Goal: Transaction & Acquisition: Book appointment/travel/reservation

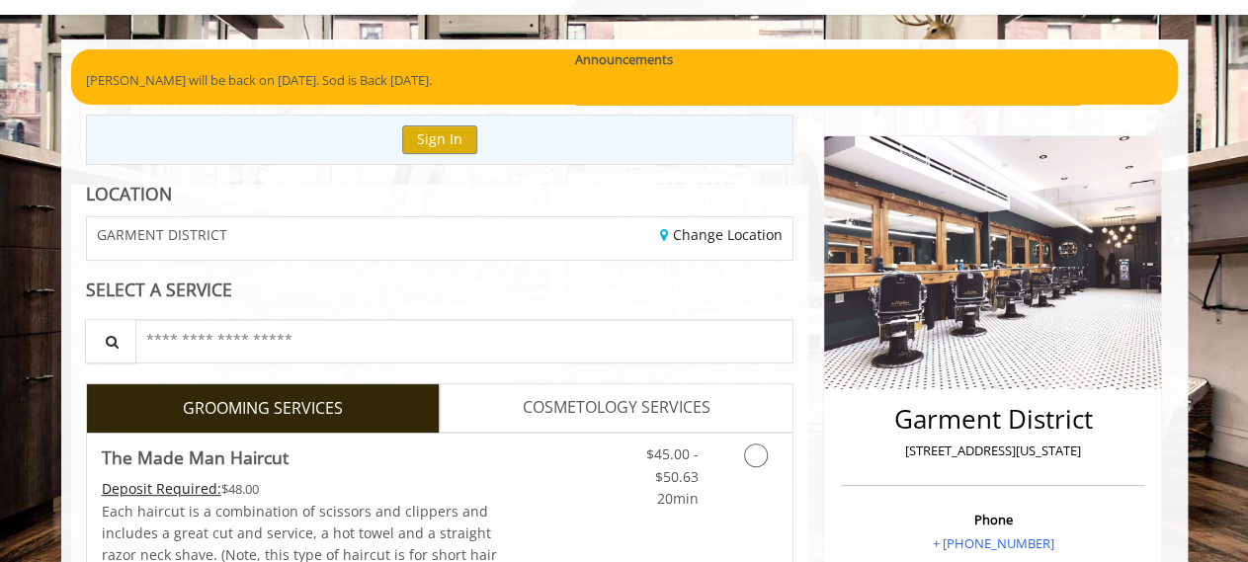
scroll to position [206, 0]
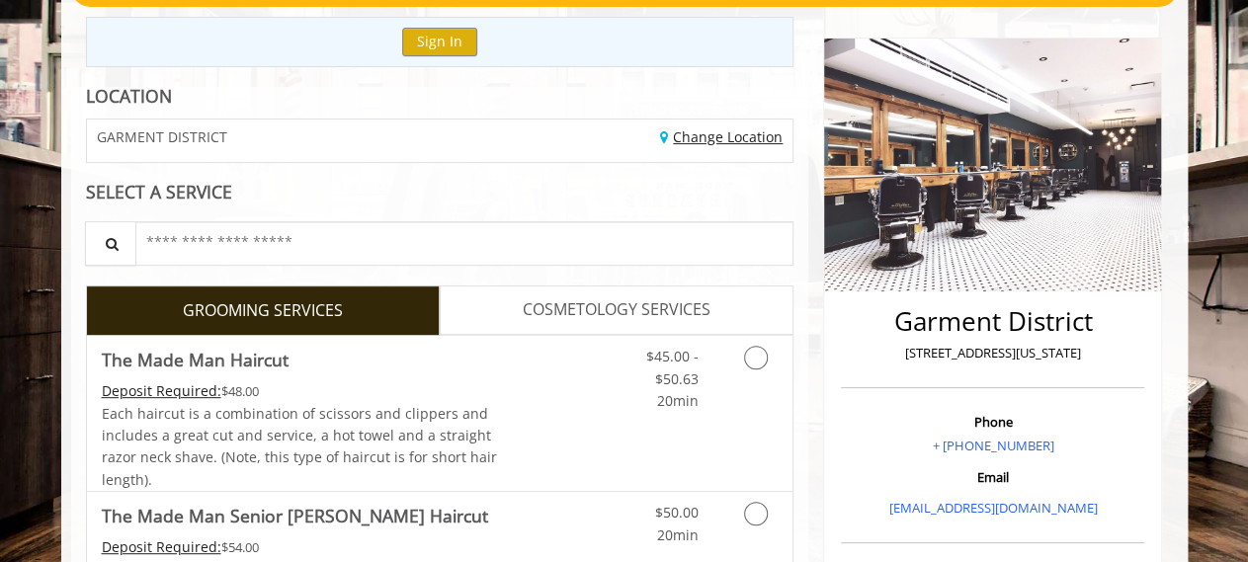
click at [750, 131] on link "Change Location" at bounding box center [721, 136] width 123 height 19
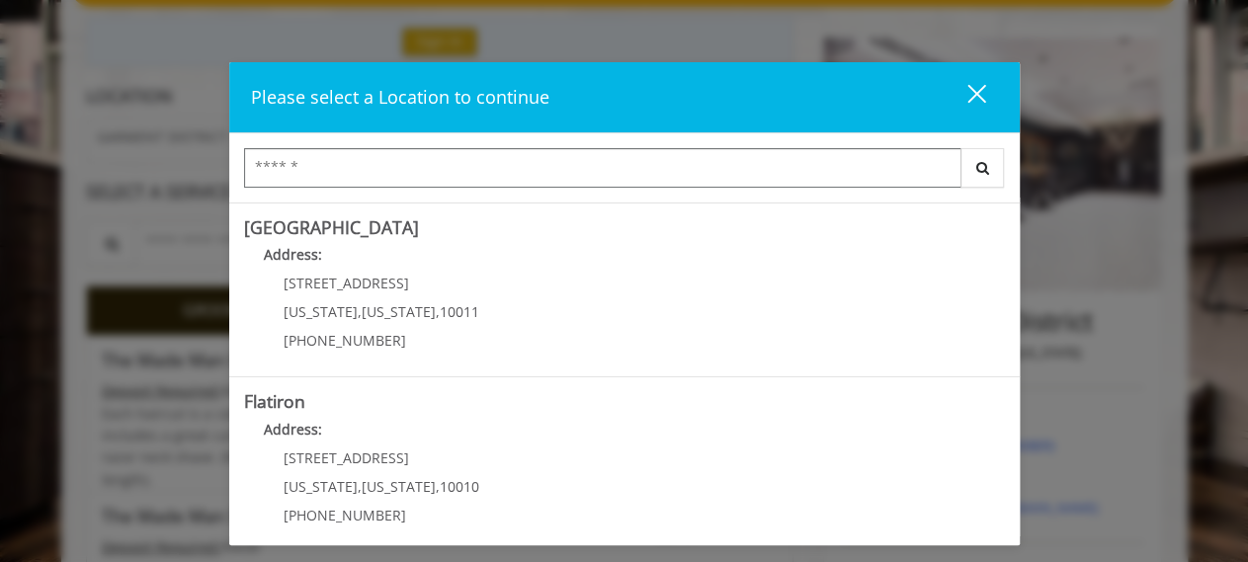
scroll to position [427, 0]
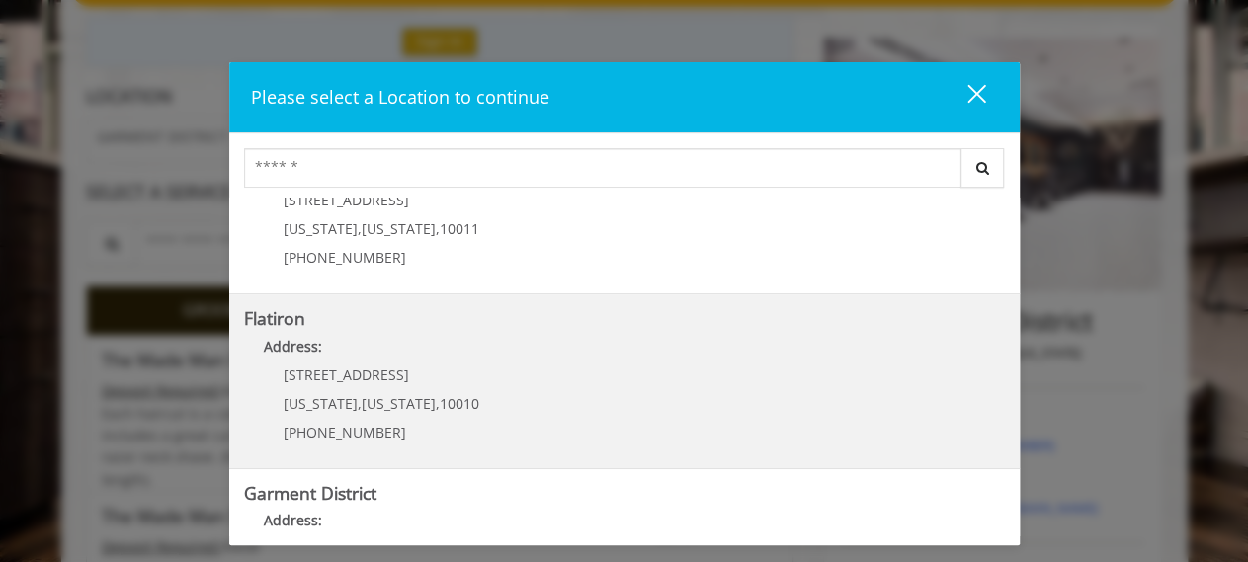
click at [365, 383] on div "10 E 23rd St New York , New York , 10010 (917) 475-1765" at bounding box center [366, 411] width 245 height 86
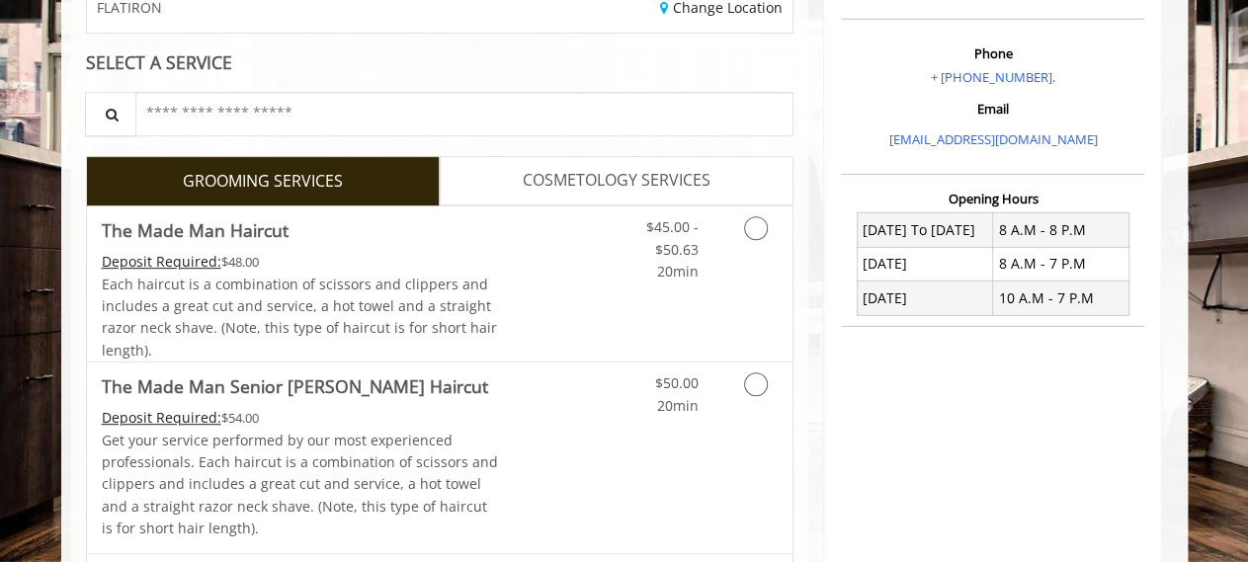
scroll to position [411, 0]
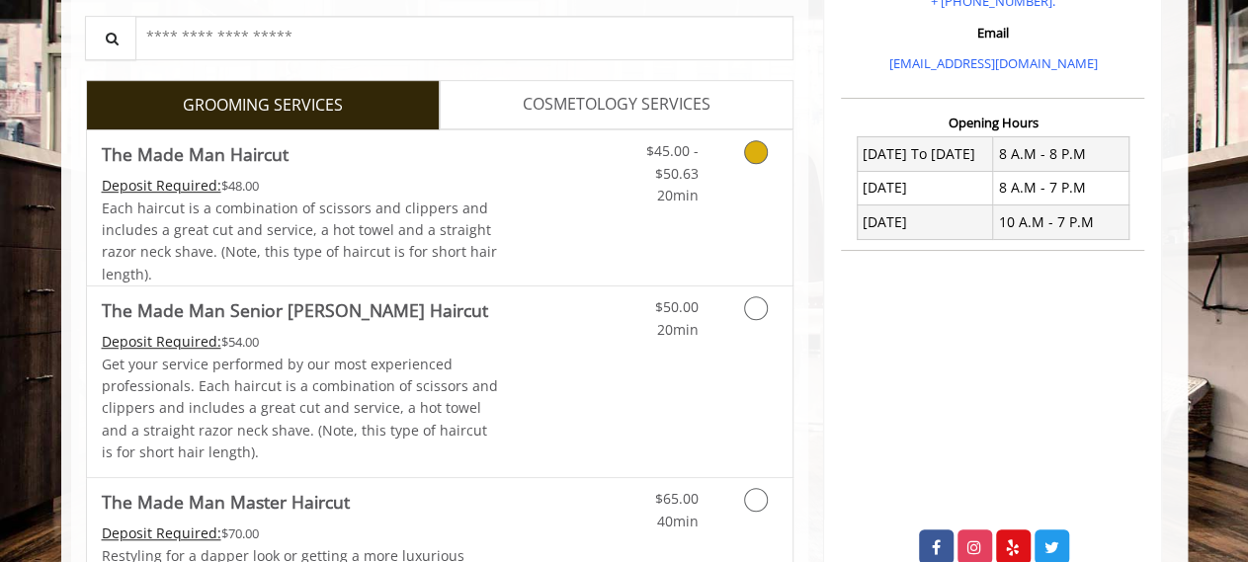
click at [758, 145] on icon "Grooming services" at bounding box center [756, 152] width 24 height 24
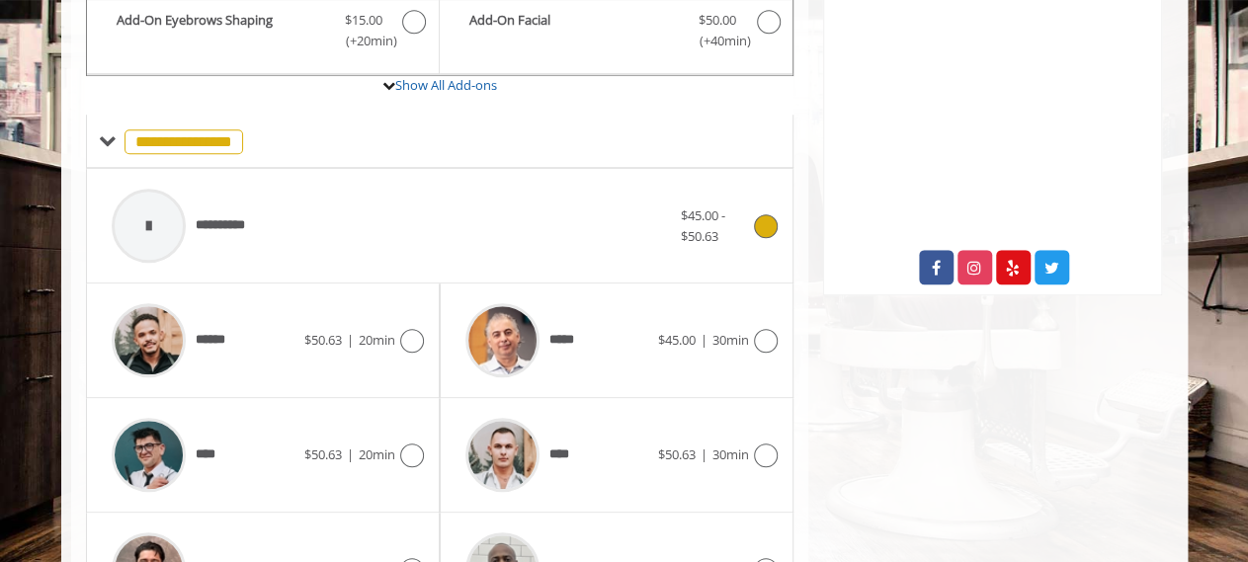
scroll to position [787, 0]
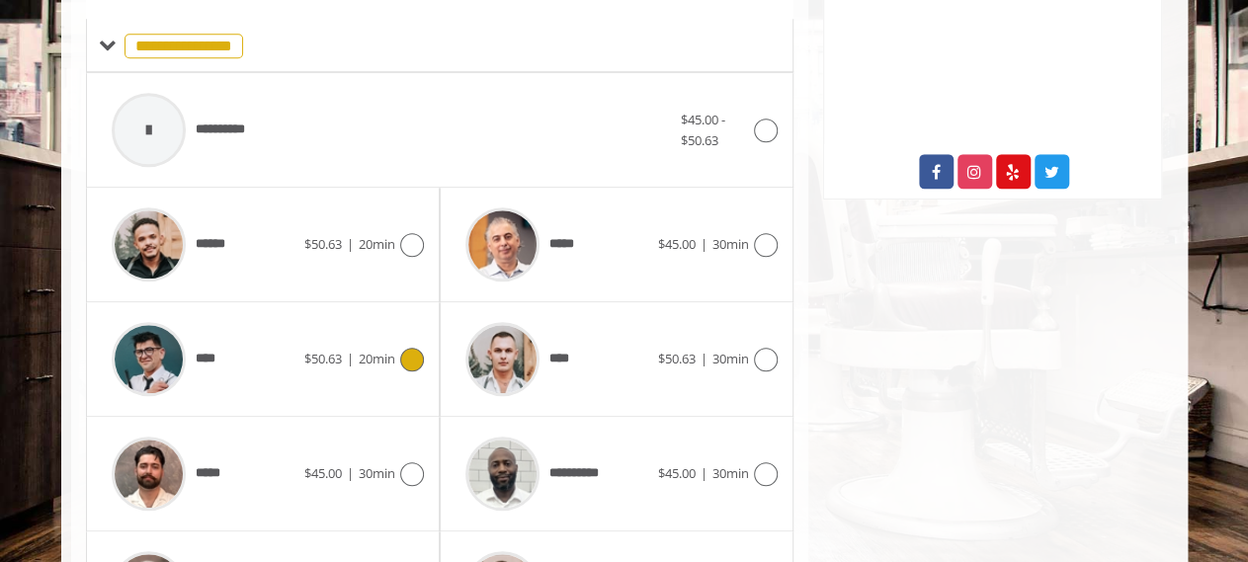
click at [419, 355] on icon at bounding box center [412, 360] width 24 height 24
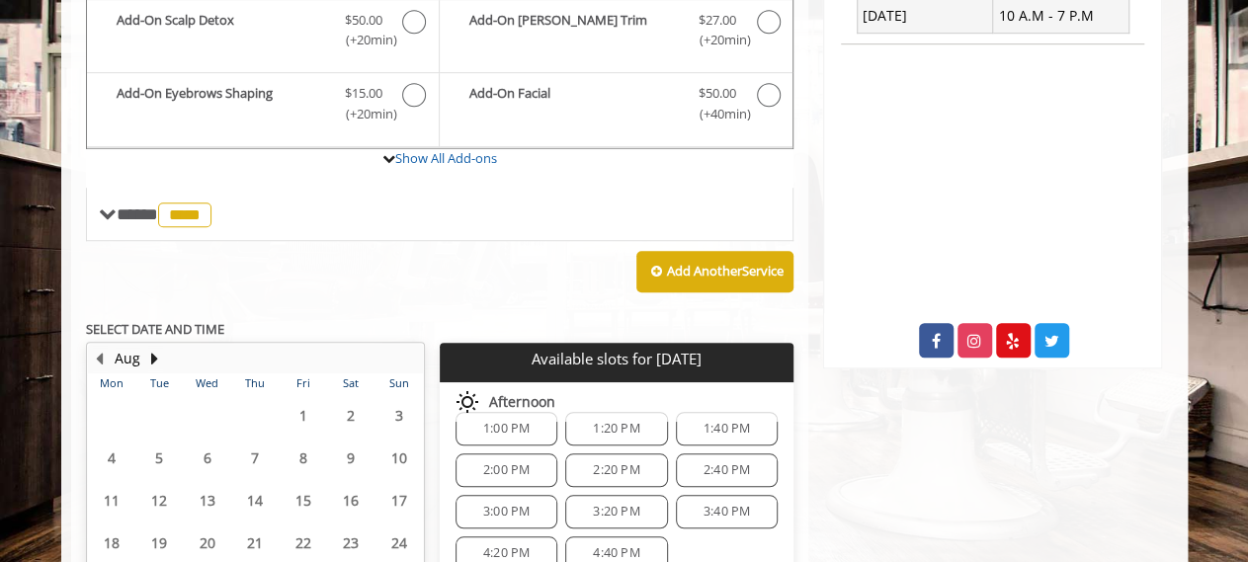
scroll to position [581, 0]
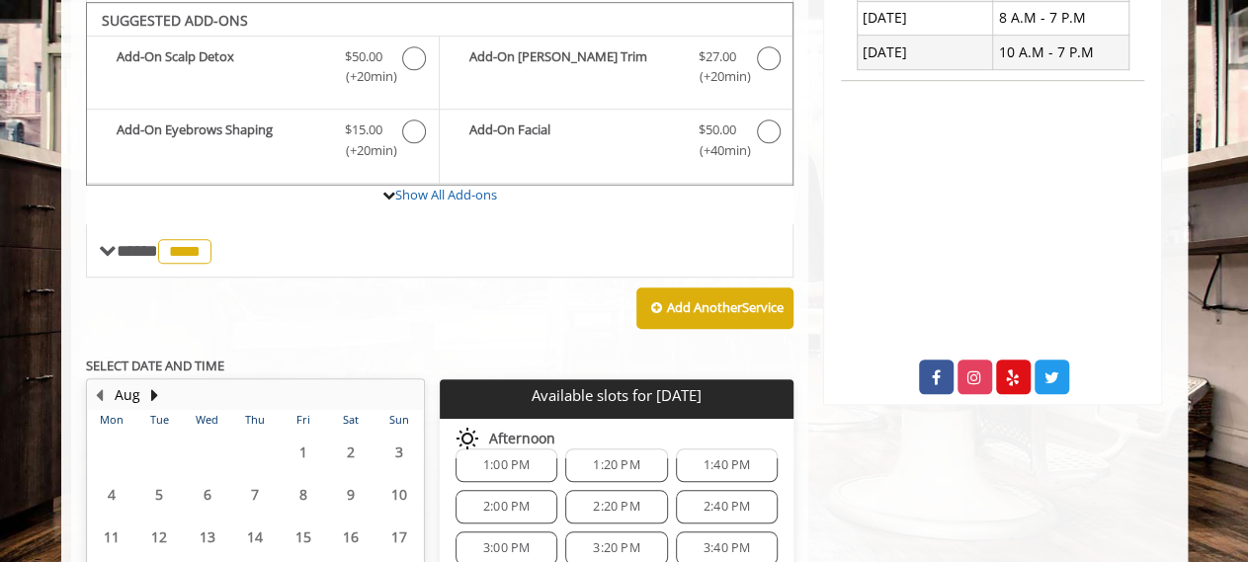
click at [493, 458] on span "1:00 PM" at bounding box center [506, 466] width 46 height 16
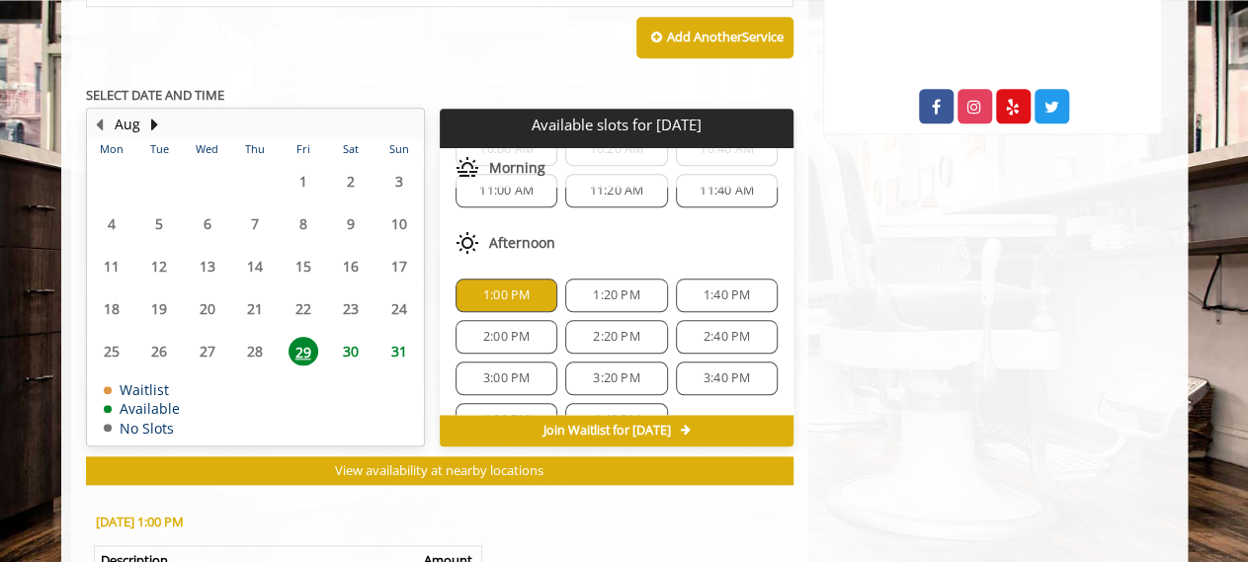
scroll to position [773, 0]
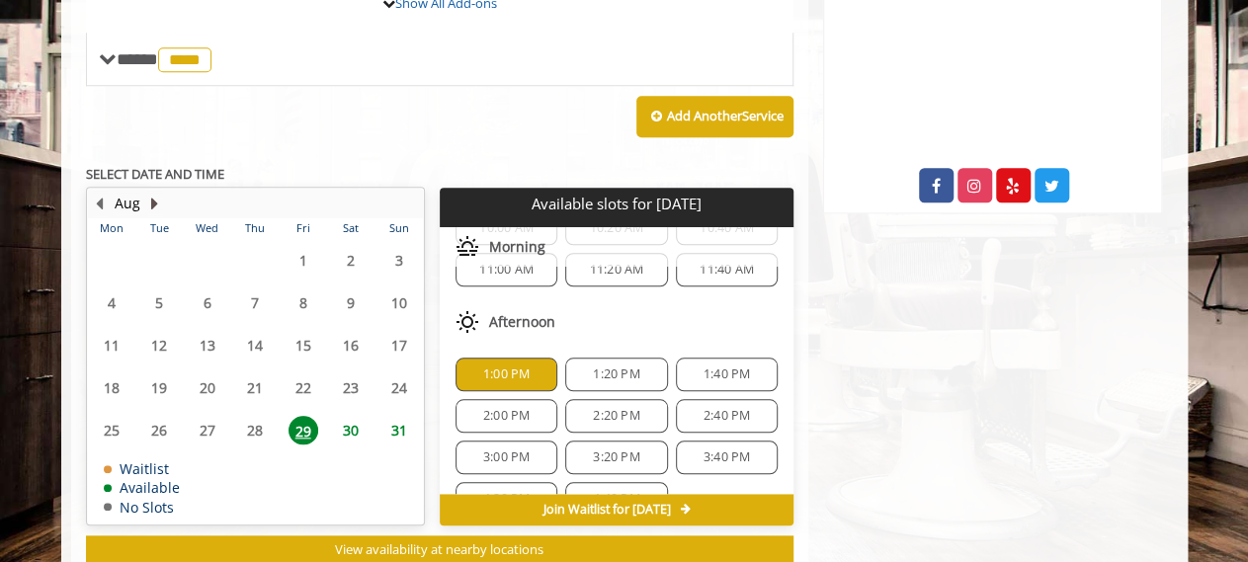
click at [154, 197] on button "Next Month" at bounding box center [155, 204] width 16 height 22
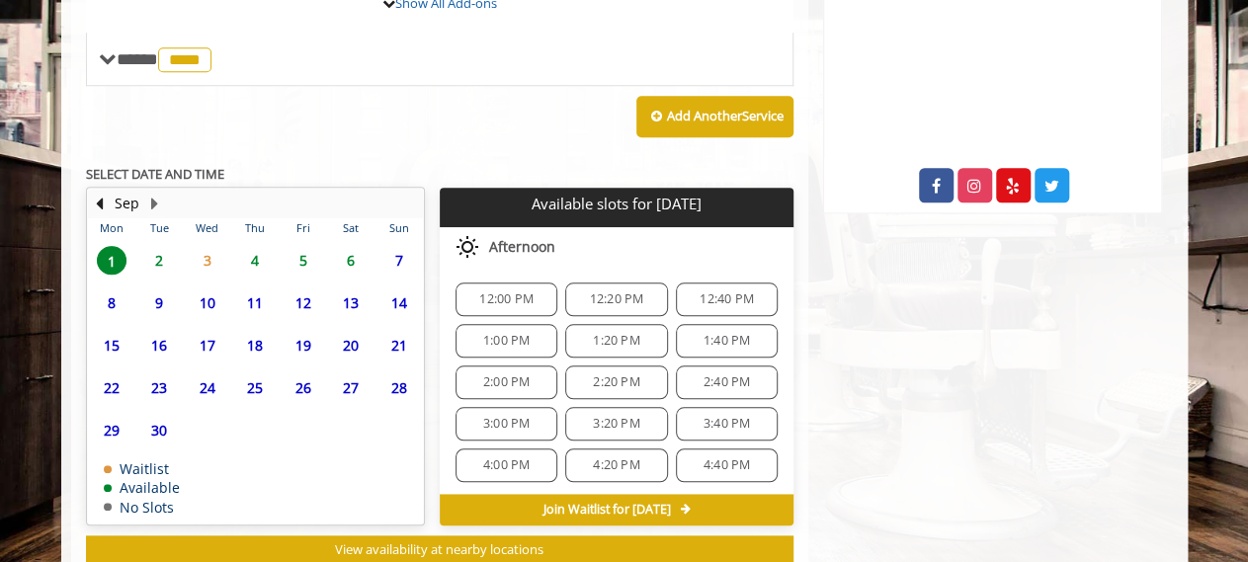
click at [307, 253] on span "5" at bounding box center [304, 260] width 30 height 29
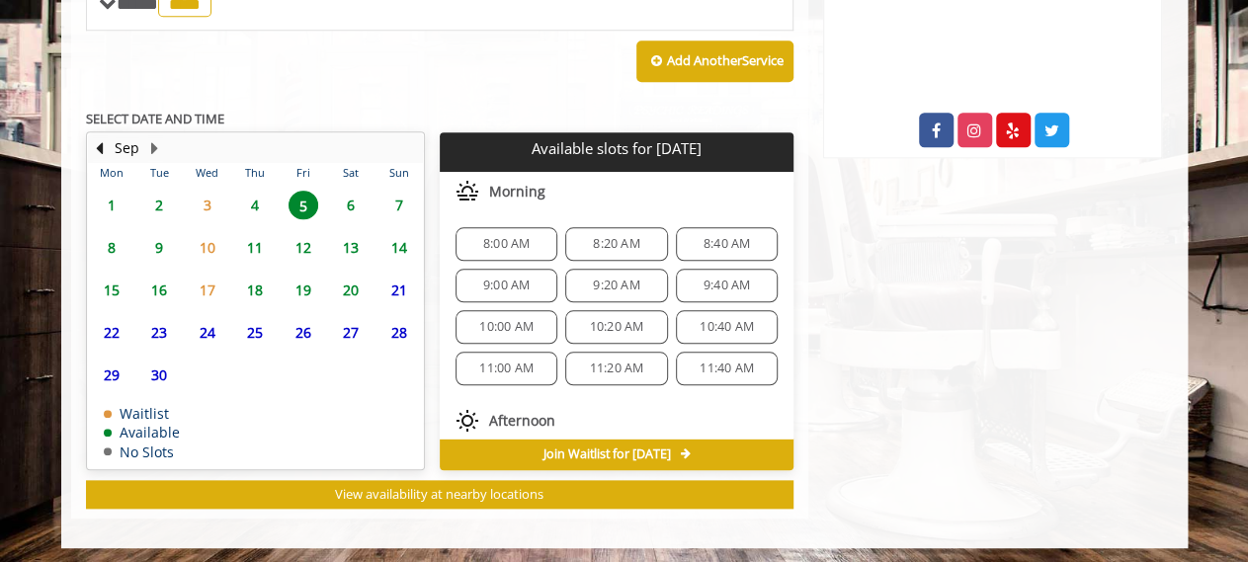
scroll to position [213, 0]
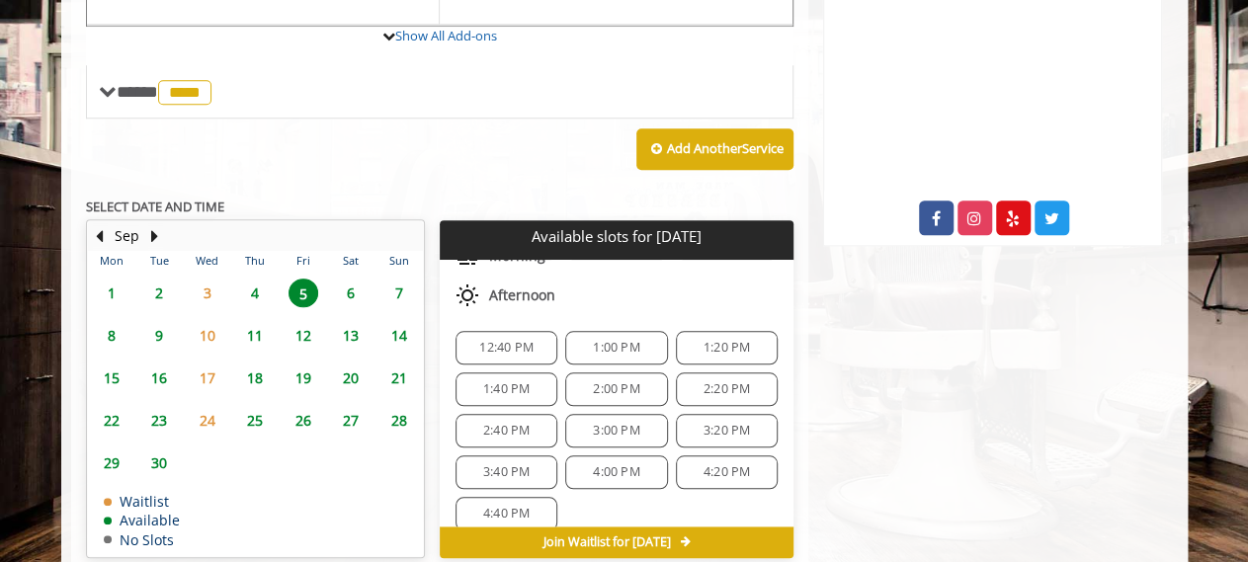
click at [629, 254] on div "Choose a time below for [DATE] Morning 8:00 AM 8:20 AM 8:40 AM 9:00 AM 9:20 AM …" at bounding box center [617, 390] width 354 height 688
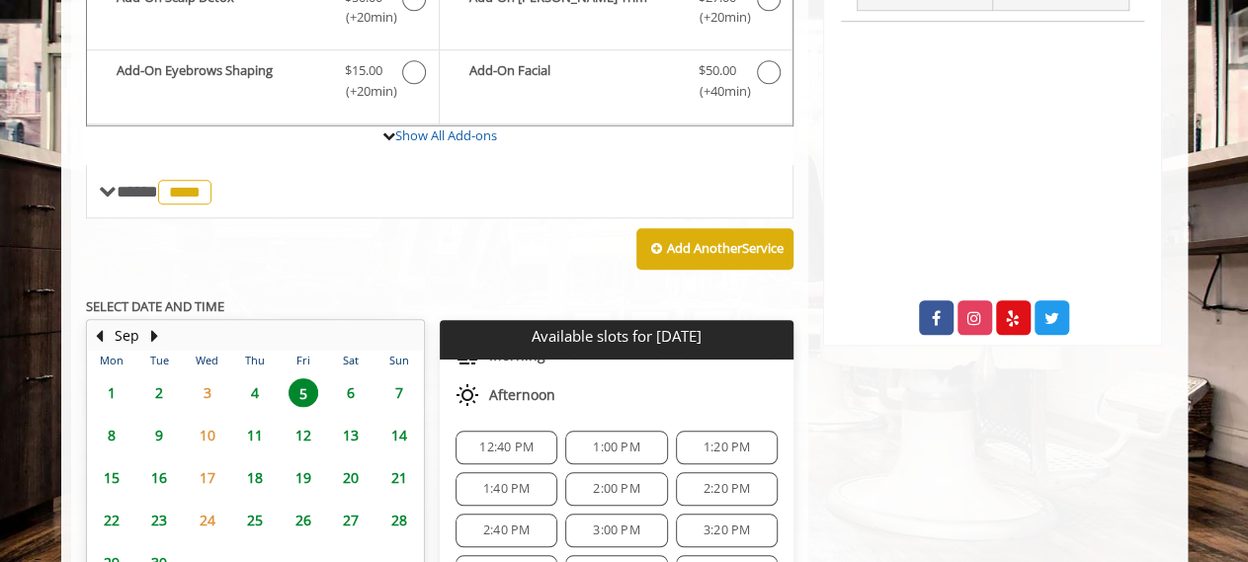
scroll to position [582, 0]
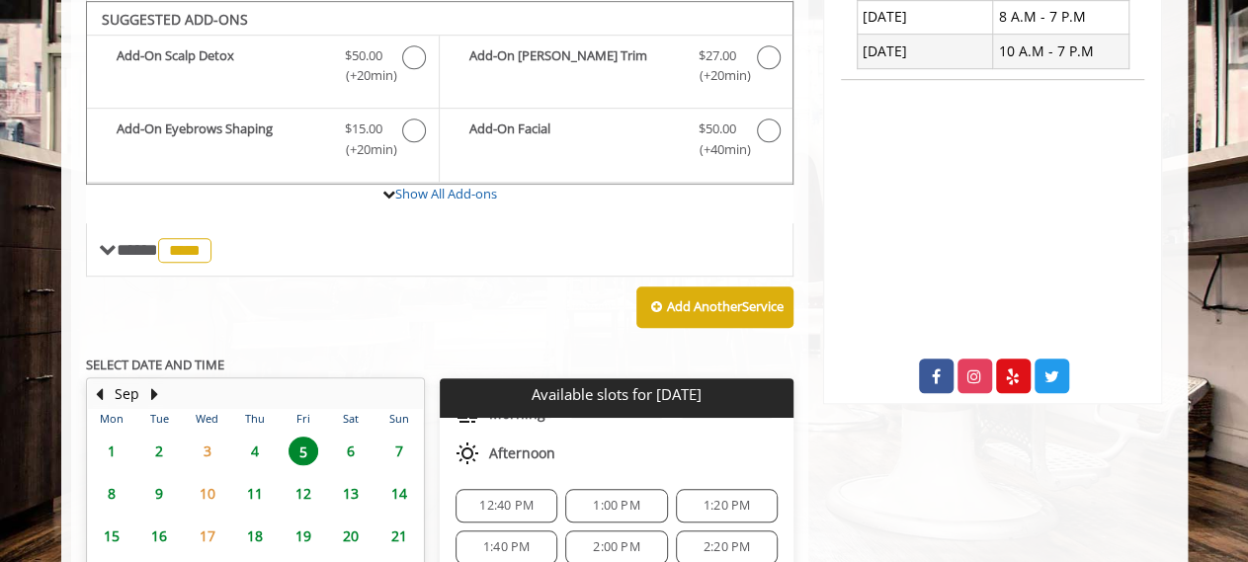
click at [622, 498] on span "1:00 PM" at bounding box center [616, 506] width 46 height 16
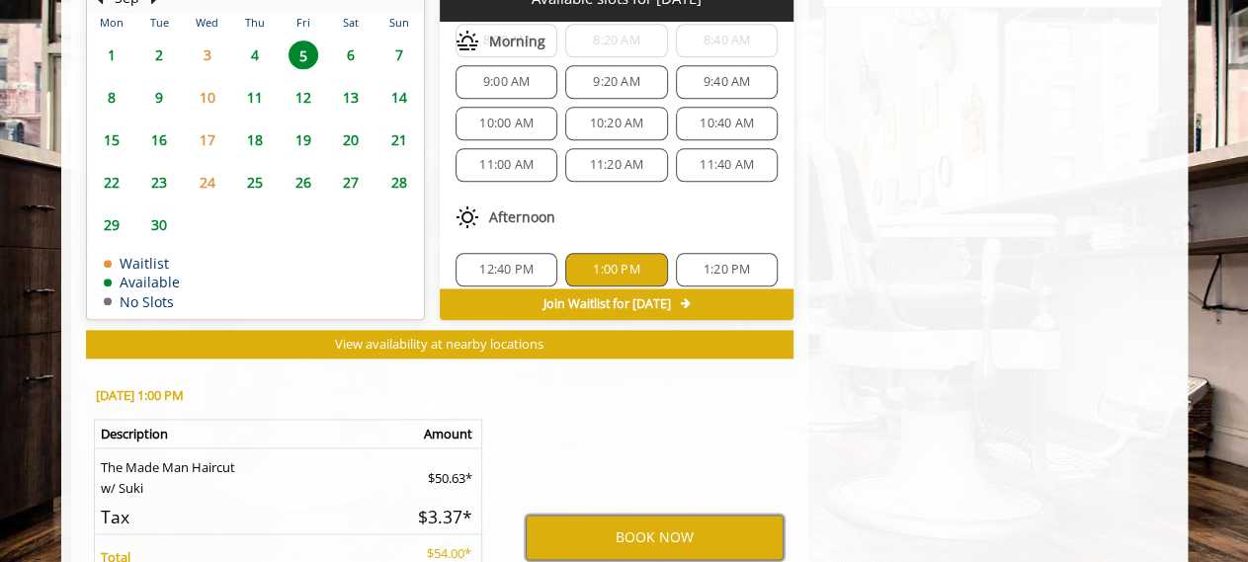
scroll to position [92, 0]
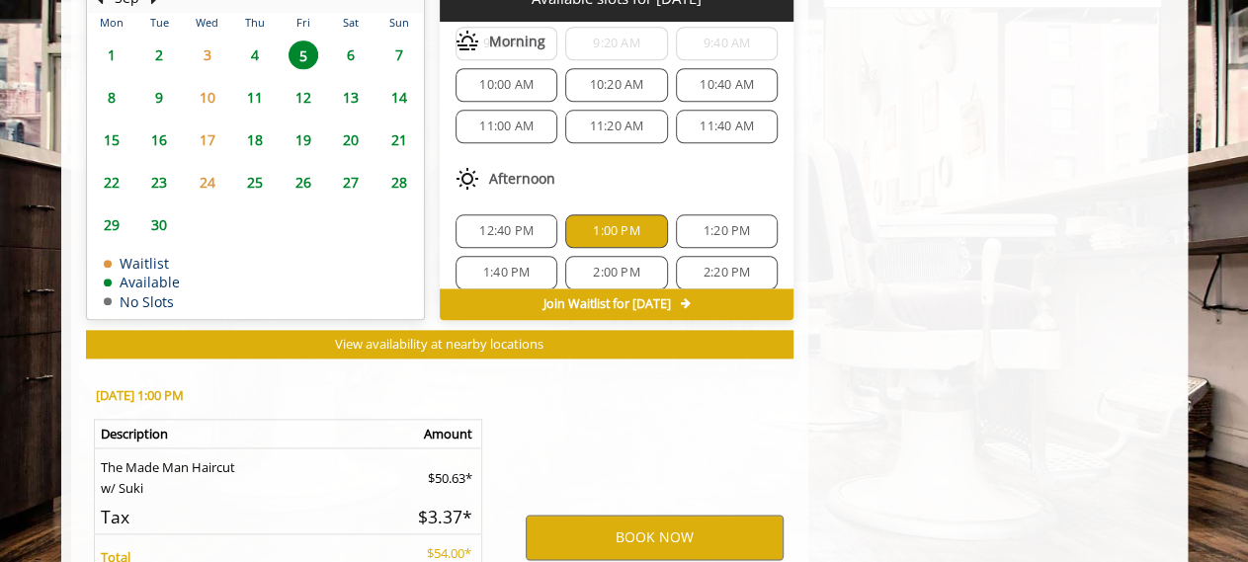
click at [707, 119] on span "11:40 AM" at bounding box center [727, 127] width 54 height 16
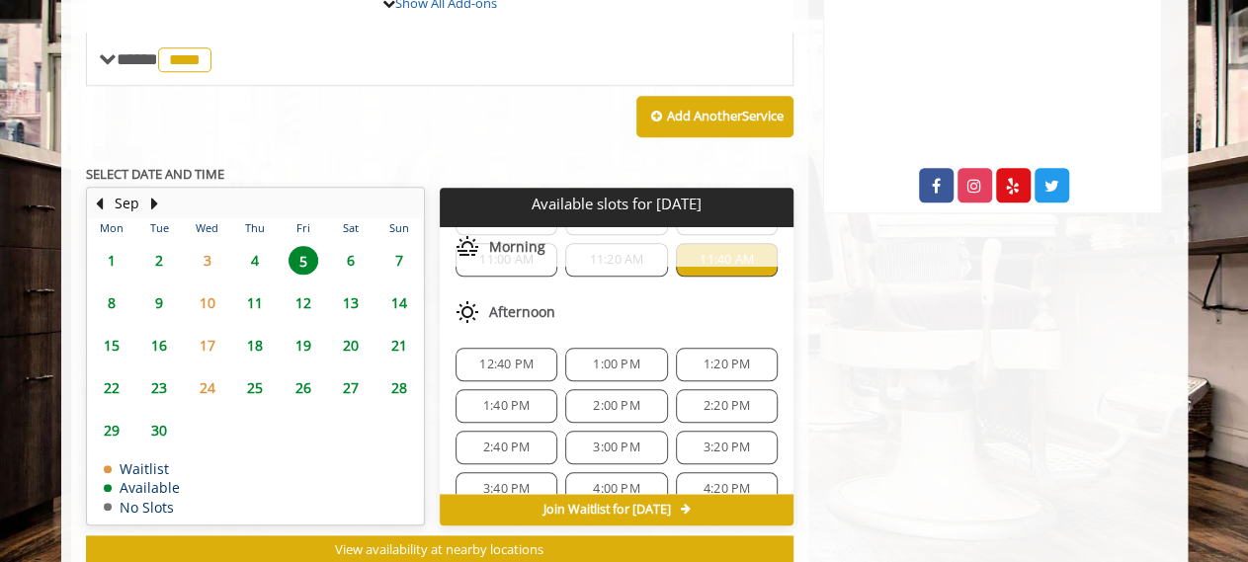
scroll to position [166, 0]
click at [593, 355] on span "1:00 PM" at bounding box center [616, 363] width 46 height 16
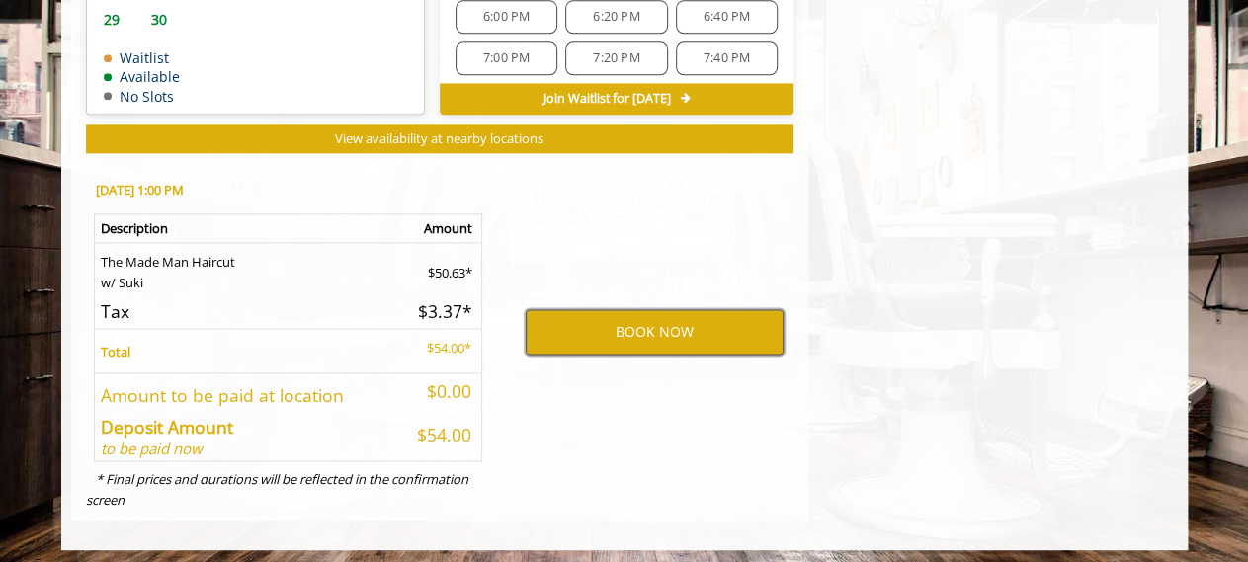
scroll to position [978, 0]
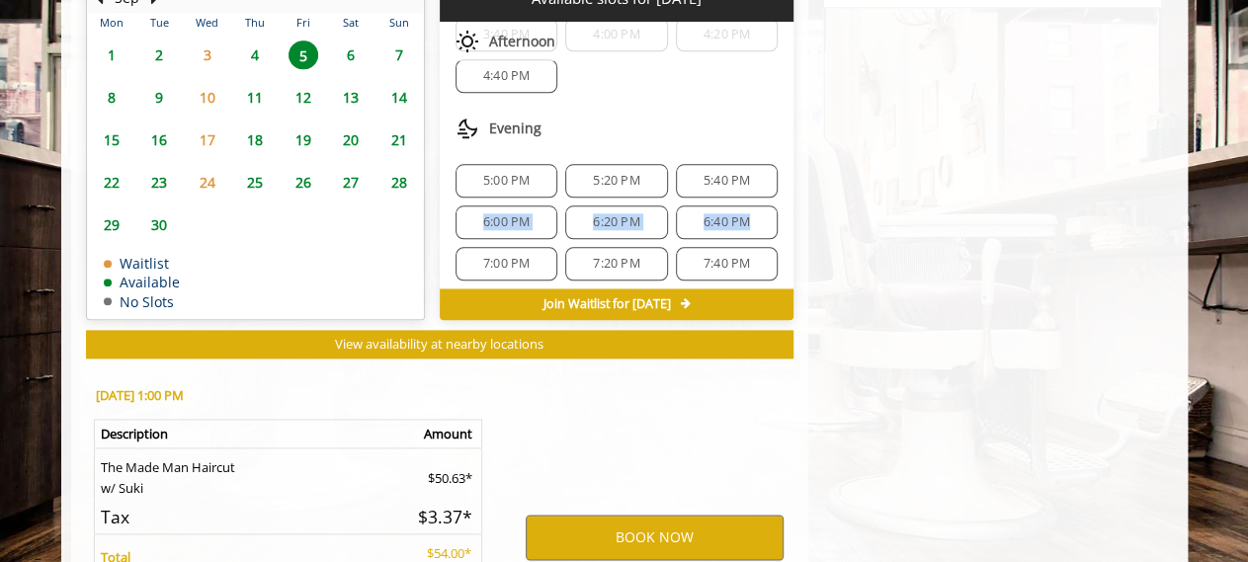
drag, startPoint x: 776, startPoint y: 201, endPoint x: 780, endPoint y: 150, distance: 50.6
click at [780, 150] on div "Choose a time below for [DATE] Morning 8:00 AM 8:20 AM 8:40 AM 9:00 AM 9:20 AM …" at bounding box center [617, 155] width 354 height 267
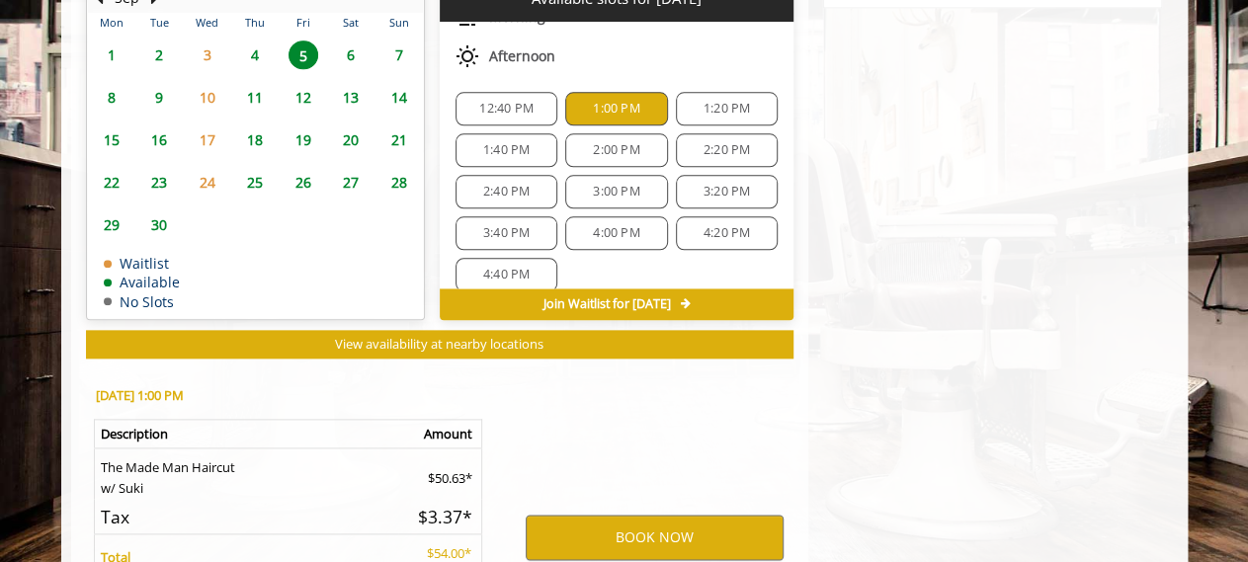
scroll to position [190, 0]
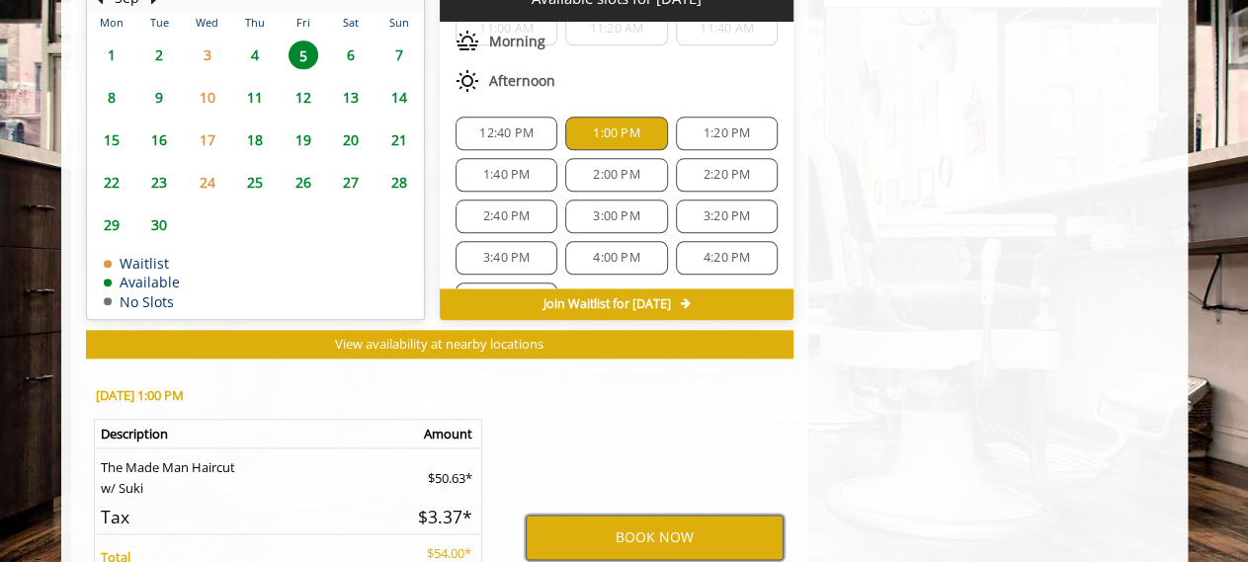
click at [655, 535] on button "BOOK NOW" at bounding box center [655, 537] width 258 height 45
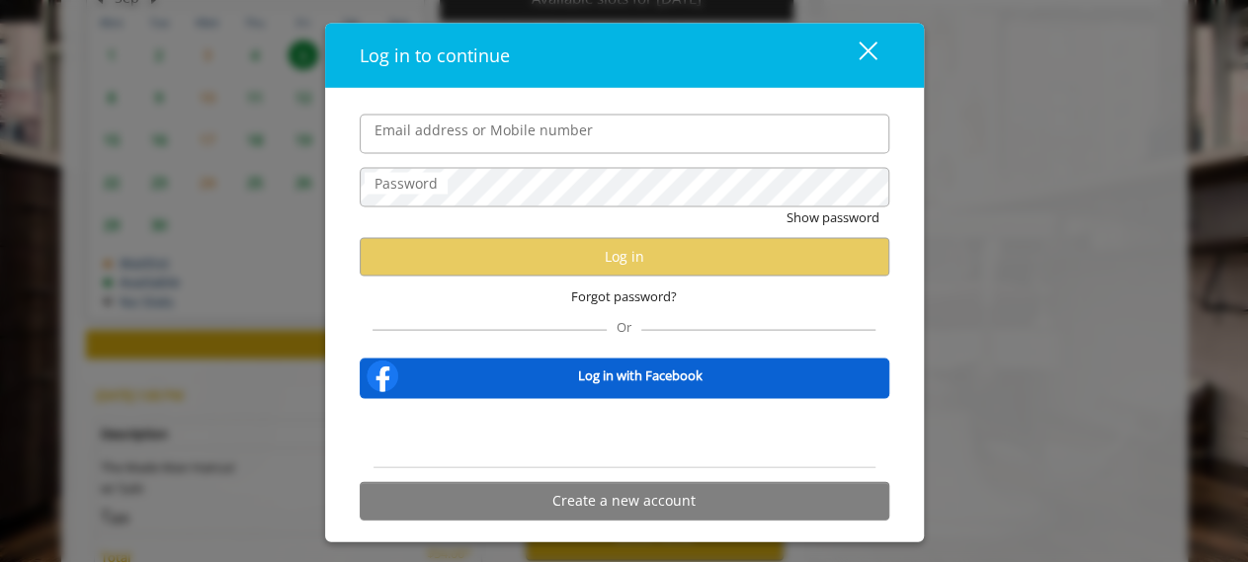
click at [502, 139] on input "Email address or Mobile number" at bounding box center [625, 134] width 530 height 40
